Goal: Information Seeking & Learning: Understand process/instructions

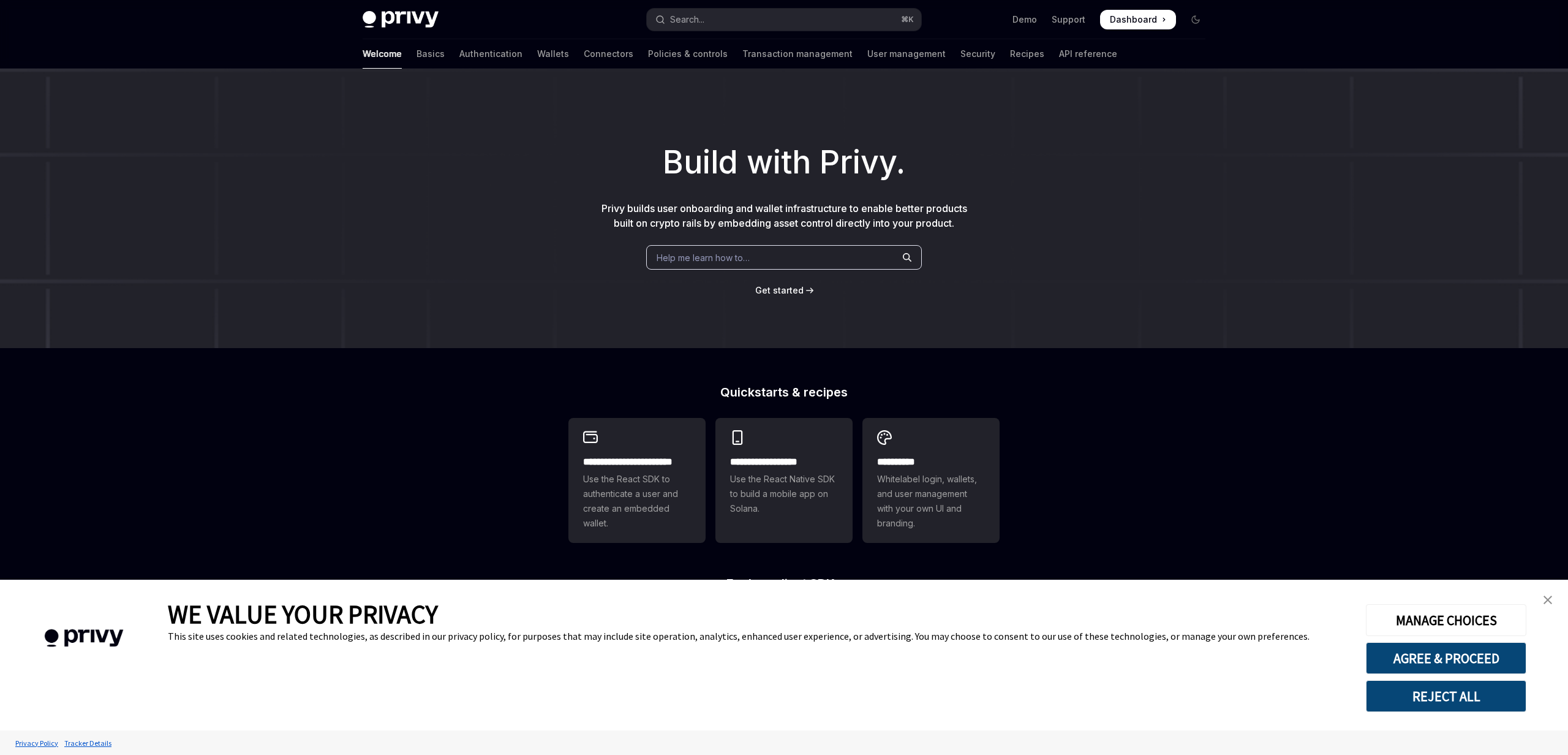
scroll to position [219, 0]
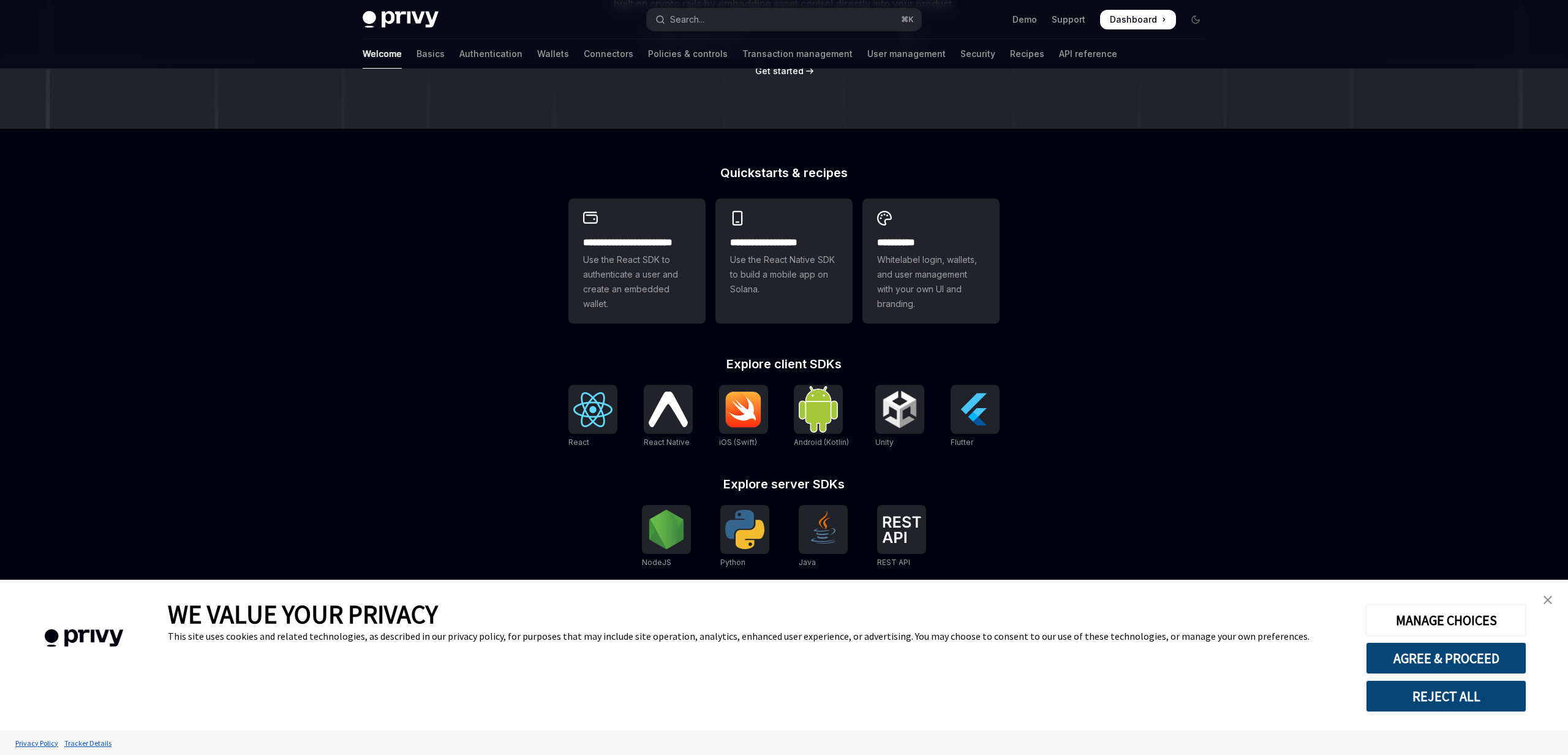
type textarea "*"
click at [1411, 657] on button "AGREE & PROCEED" at bounding box center [1446, 658] width 160 height 32
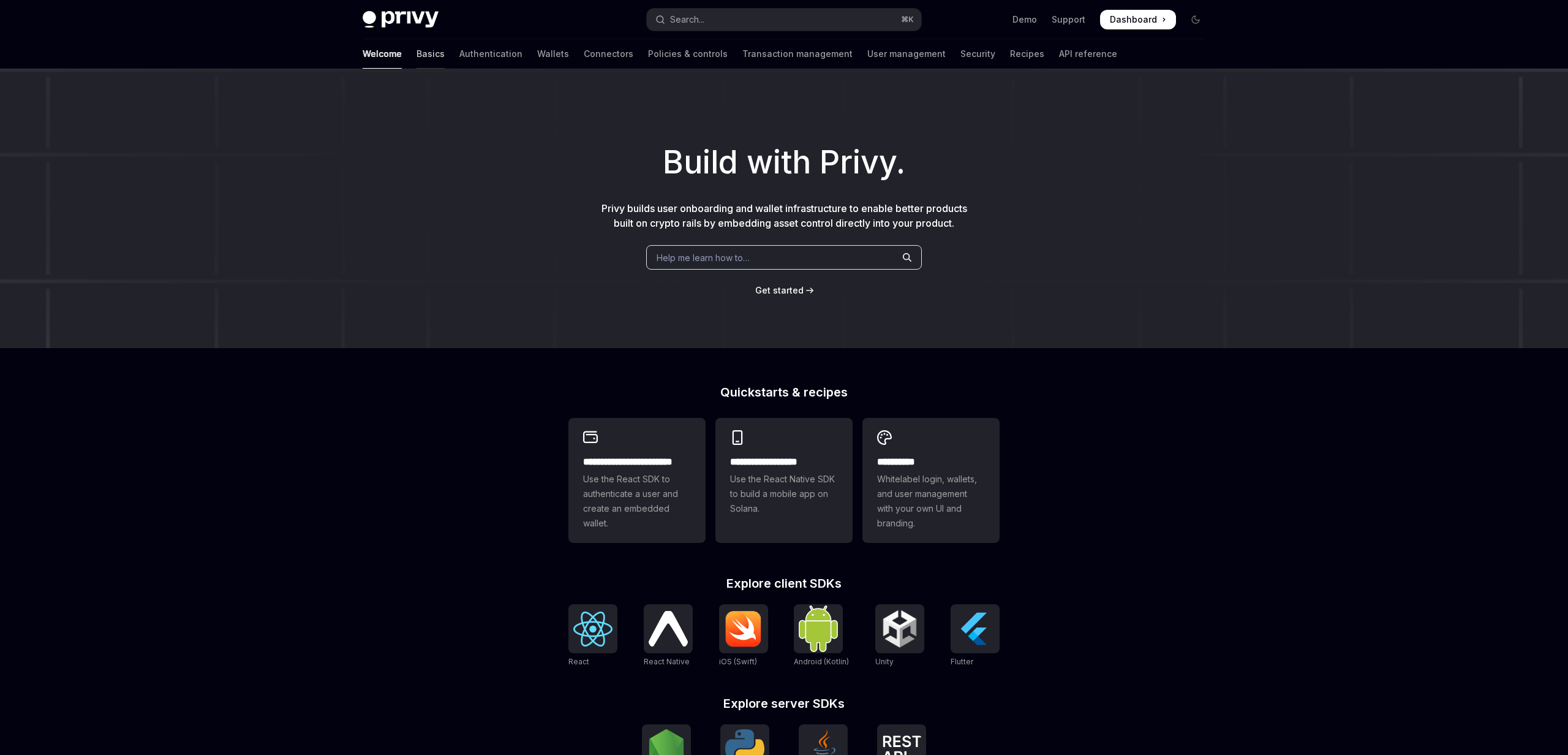
click at [417, 59] on link "Basics" at bounding box center [431, 54] width 28 height 29
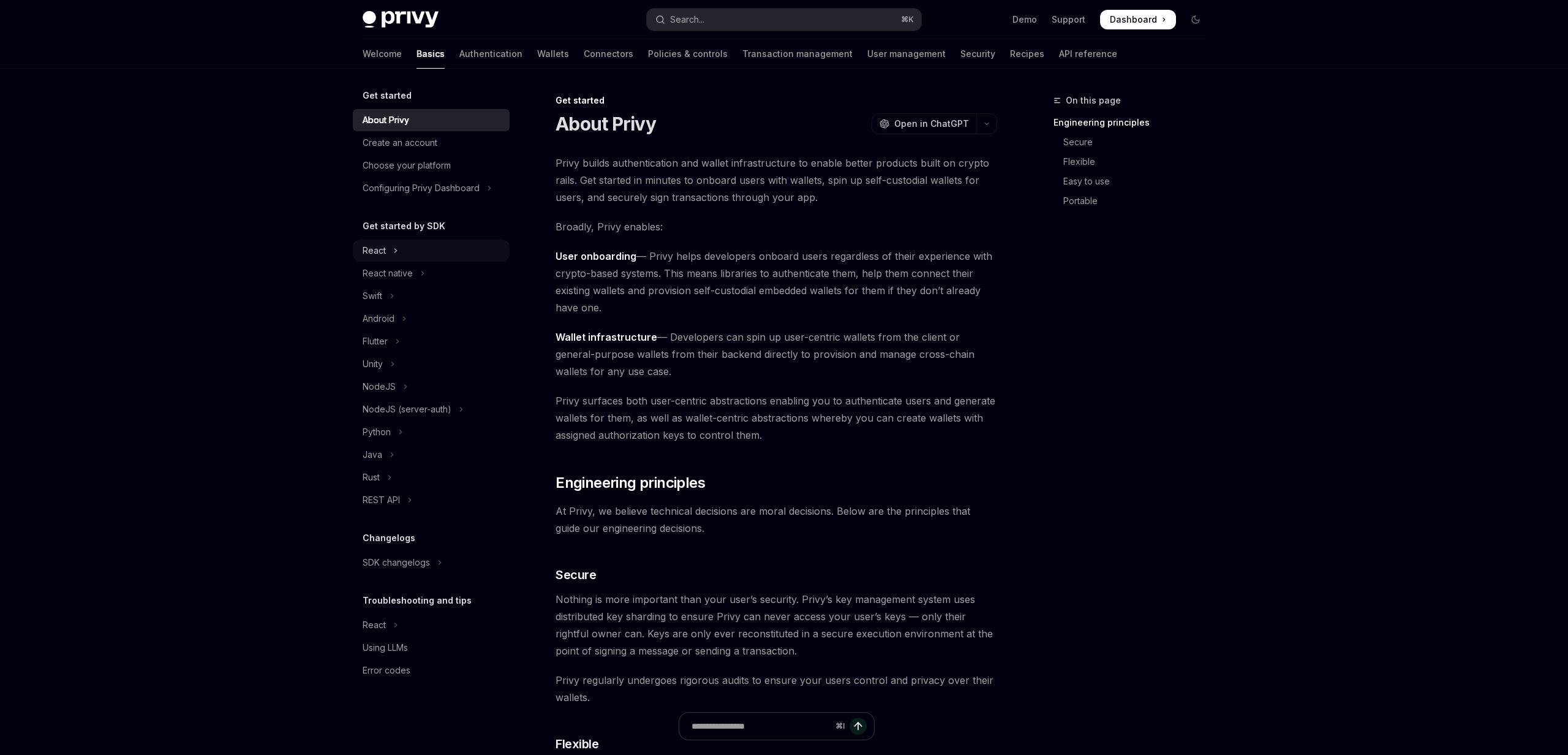
click at [393, 250] on icon "Toggle React section" at bounding box center [396, 251] width 5 height 15
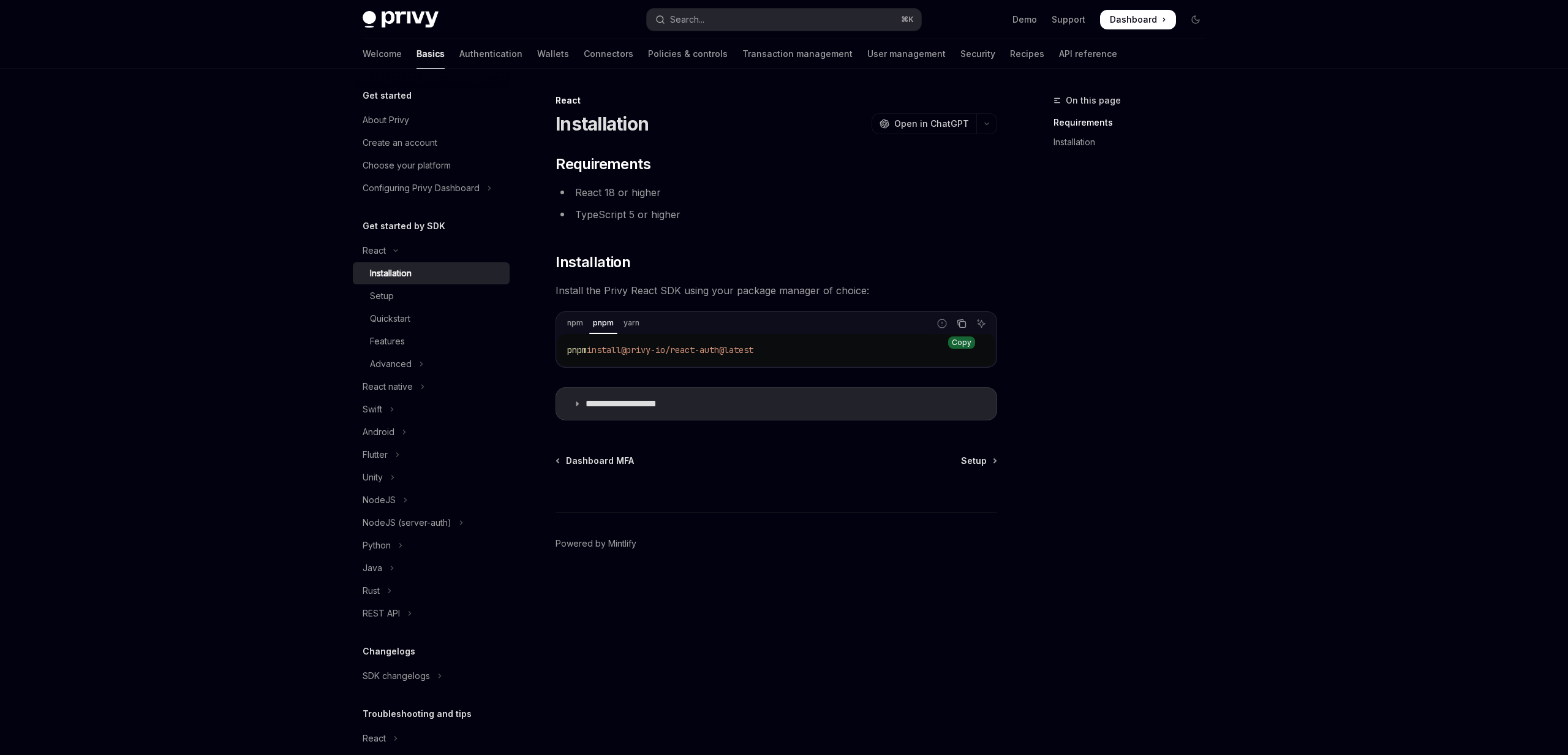
click at [960, 323] on icon "Copy the contents from the code block" at bounding box center [962, 324] width 10 height 10
click at [537, 59] on link "Wallets" at bounding box center [553, 54] width 32 height 29
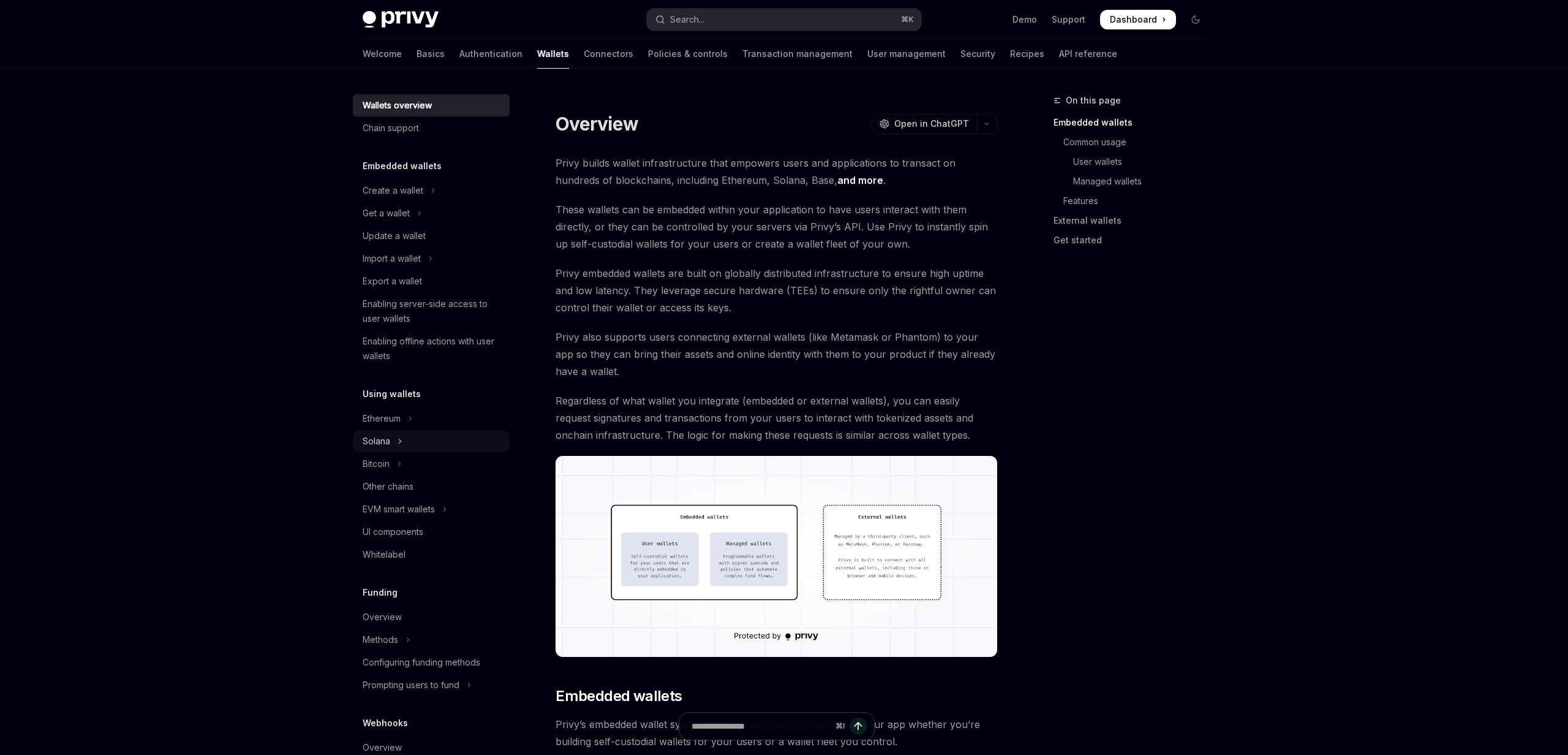
click at [400, 440] on icon "Toggle Solana section" at bounding box center [400, 441] width 2 height 4
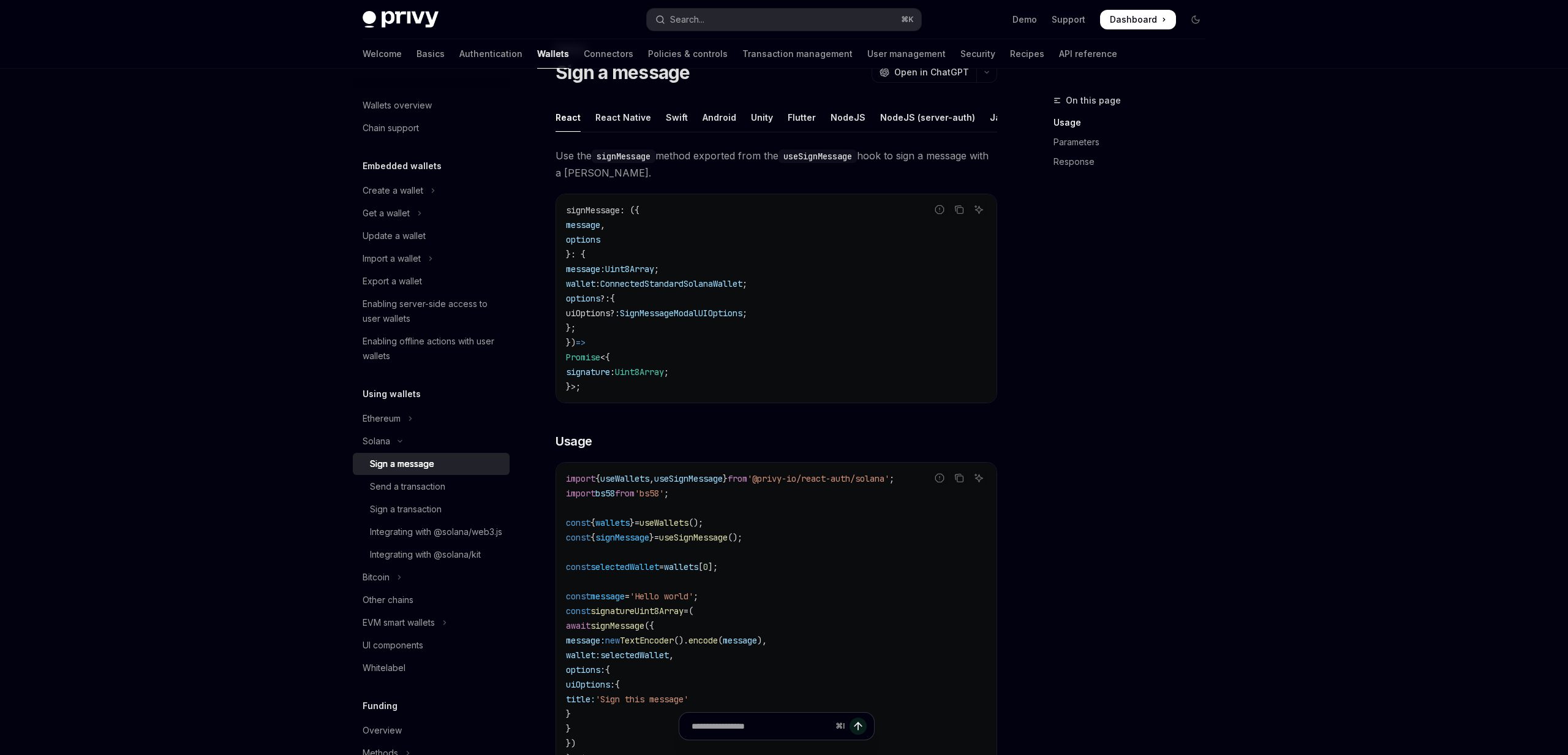
scroll to position [58, 0]
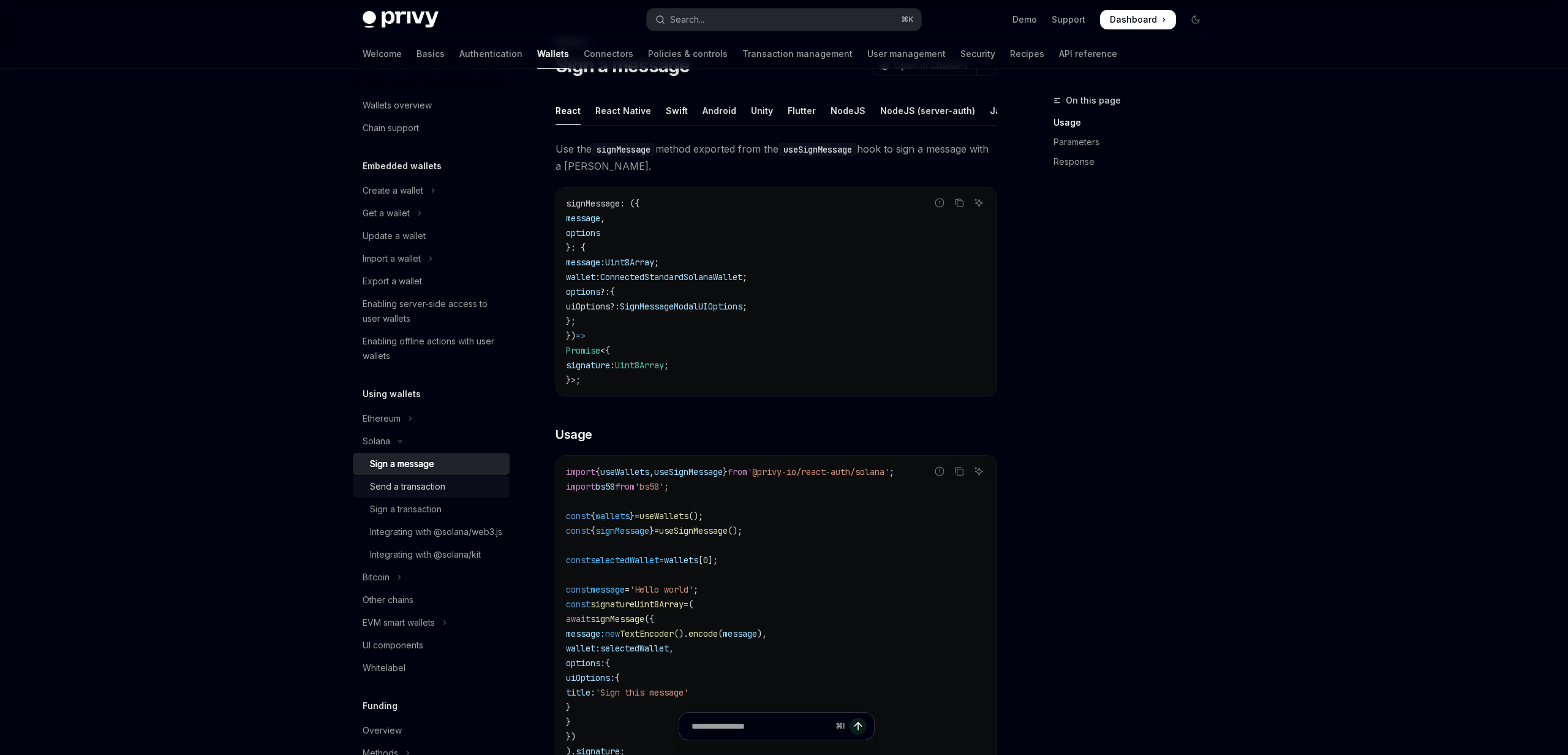
click at [400, 488] on div "Send a transaction" at bounding box center [407, 487] width 75 height 15
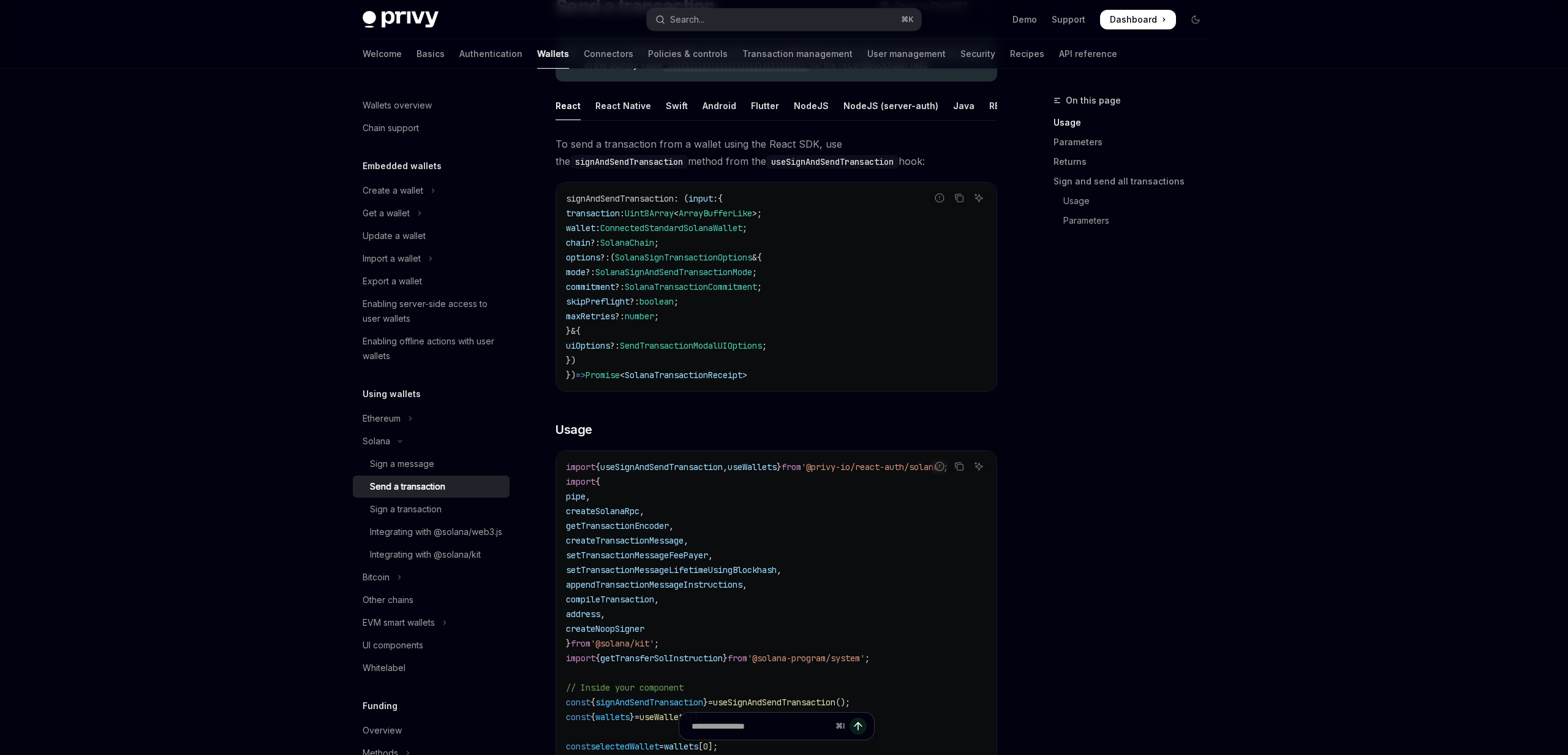
scroll to position [0, 1]
click at [1103, 368] on div "On this page Usage Parameters Returns Sign and send all transactions Usage Para…" at bounding box center [1122, 424] width 186 height 661
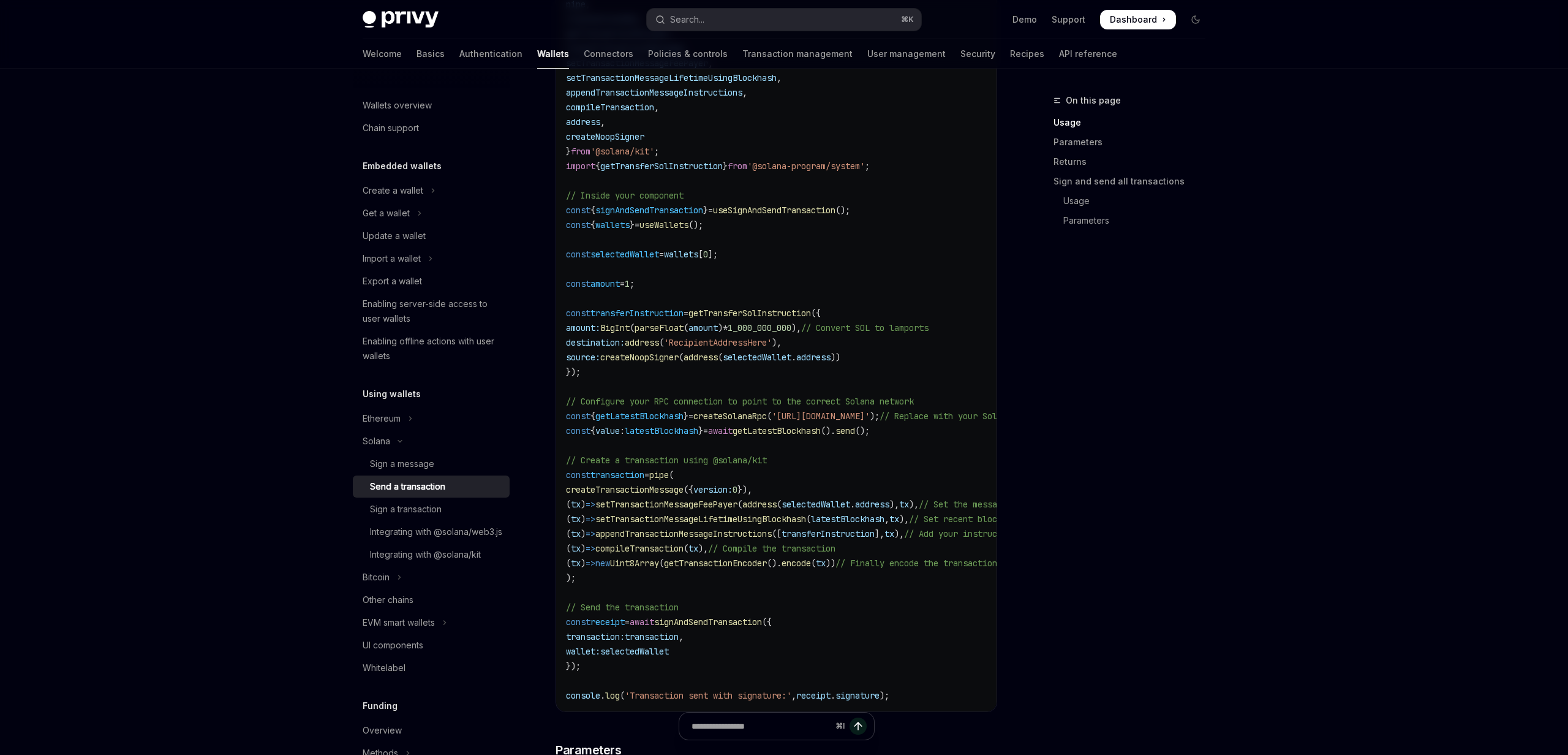
scroll to position [613, 0]
click at [450, 507] on div "Sign a transaction" at bounding box center [436, 509] width 132 height 15
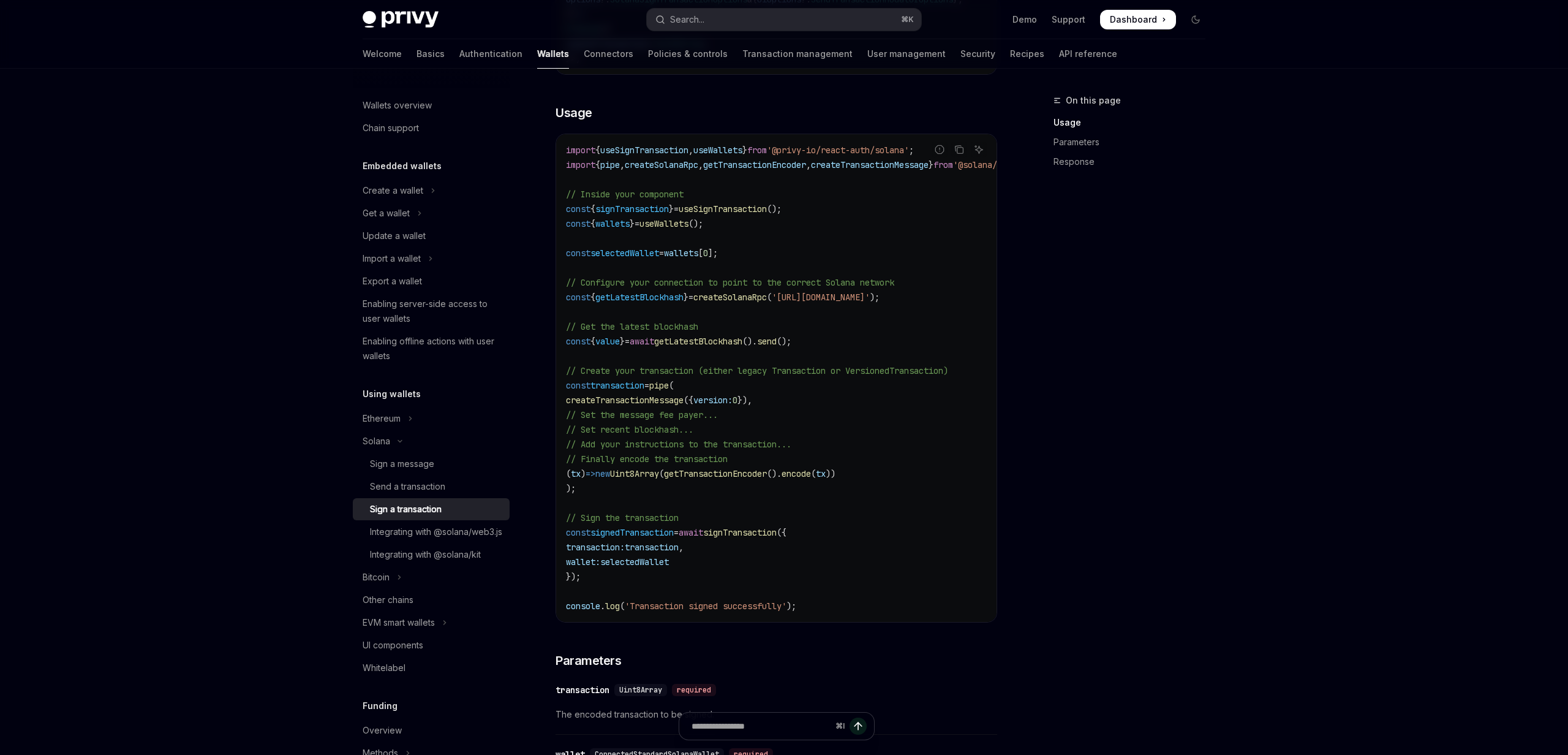
scroll to position [299, 0]
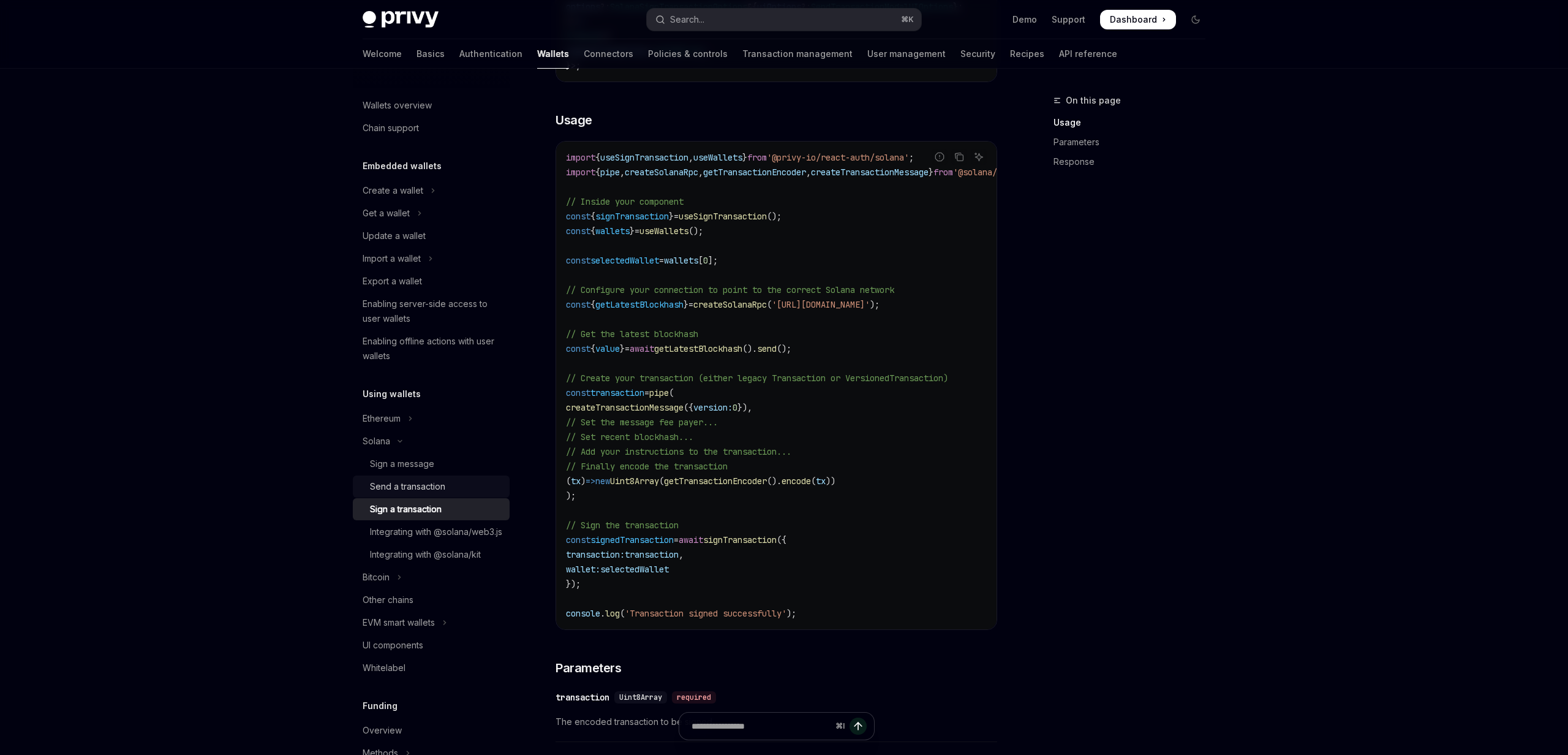
click at [446, 490] on div "Send a transaction" at bounding box center [436, 487] width 132 height 15
type textarea "*"
